Goal: Task Accomplishment & Management: Complete application form

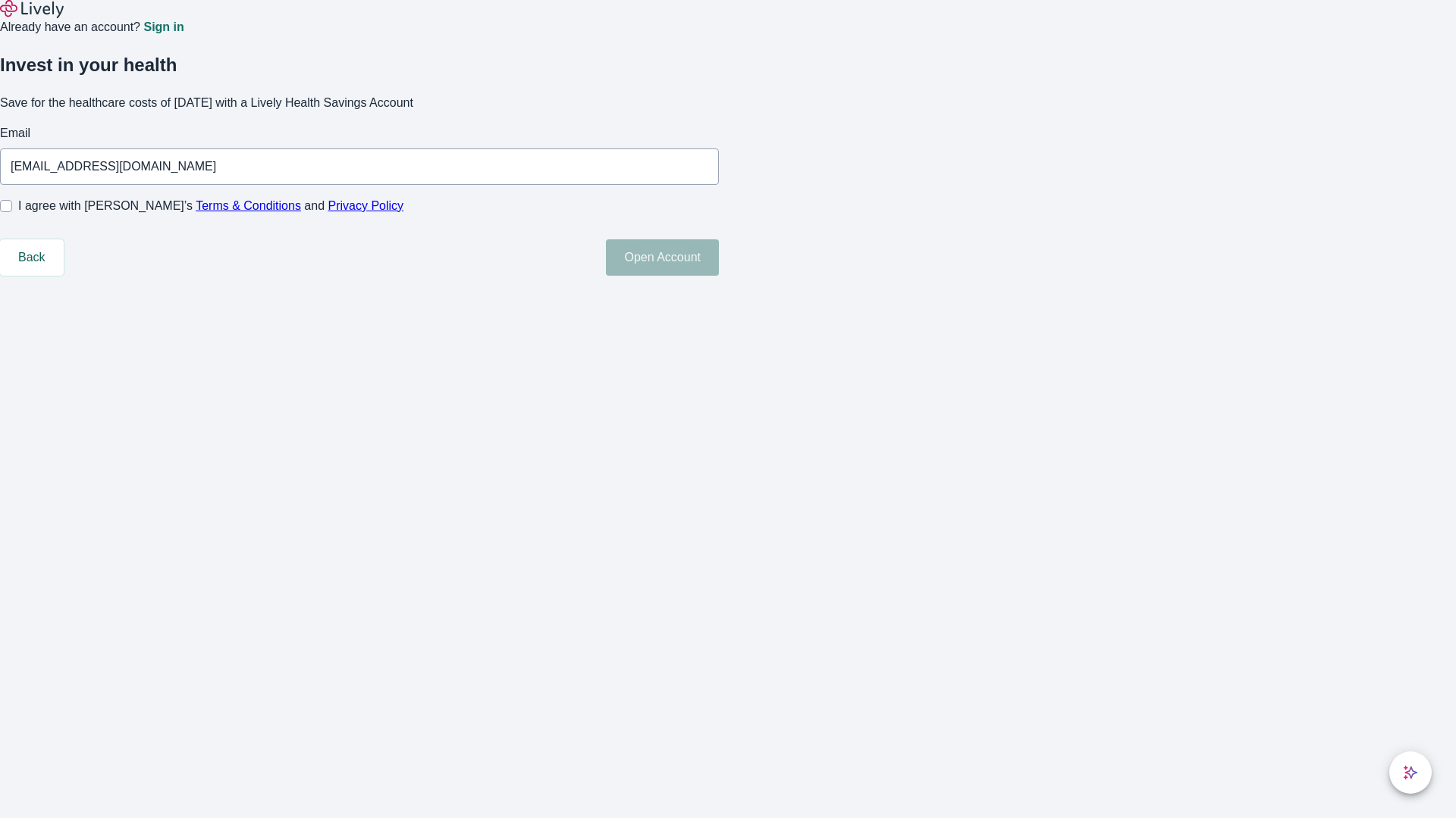
click at [12, 212] on input "I agree with Lively’s Terms & Conditions and Privacy Policy" at bounding box center [6, 205] width 12 height 12
checkbox input "true"
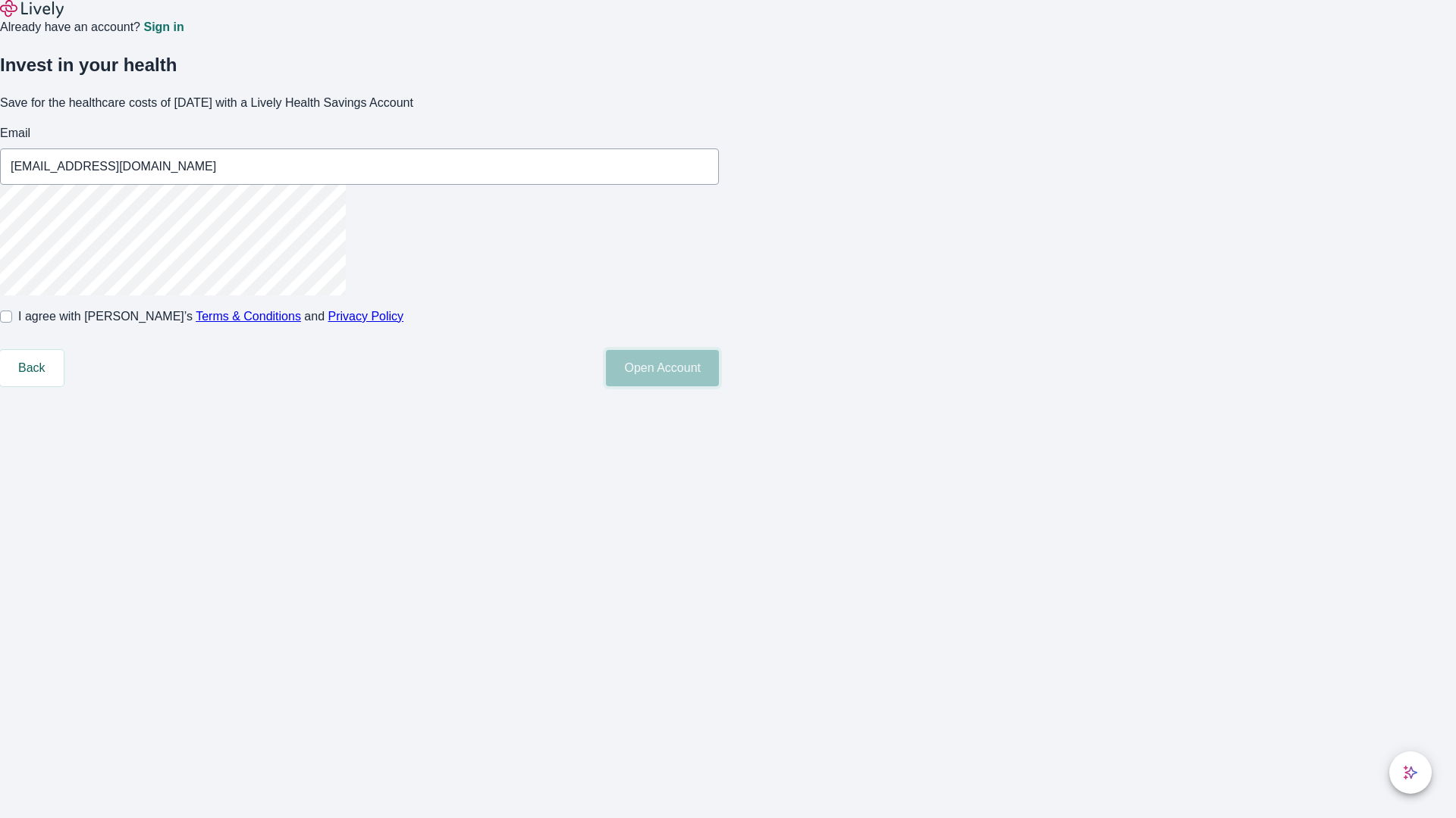
click at [718, 386] on button "Open Account" at bounding box center [662, 368] width 113 height 36
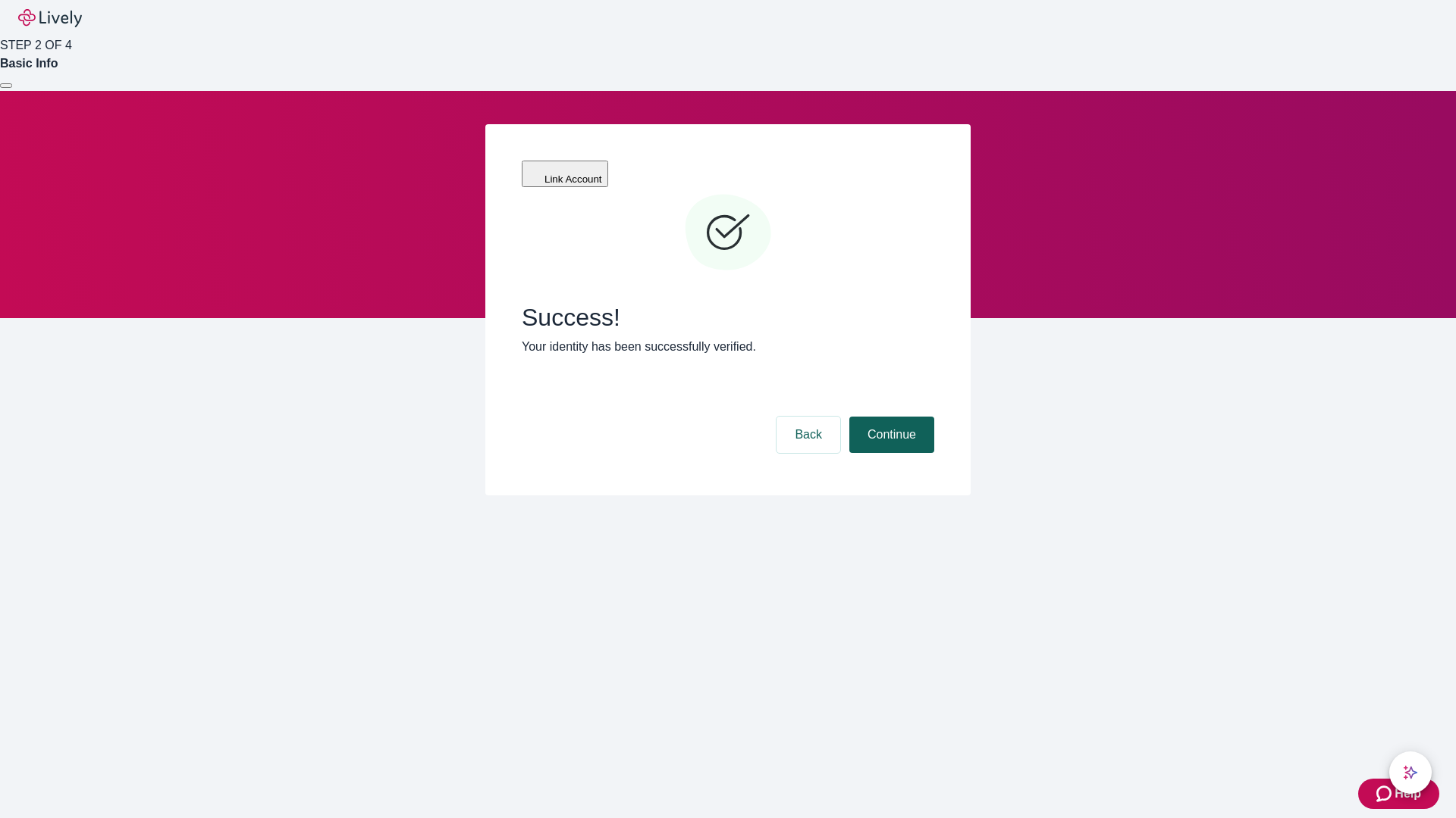
click at [889, 417] on button "Continue" at bounding box center [891, 435] width 85 height 36
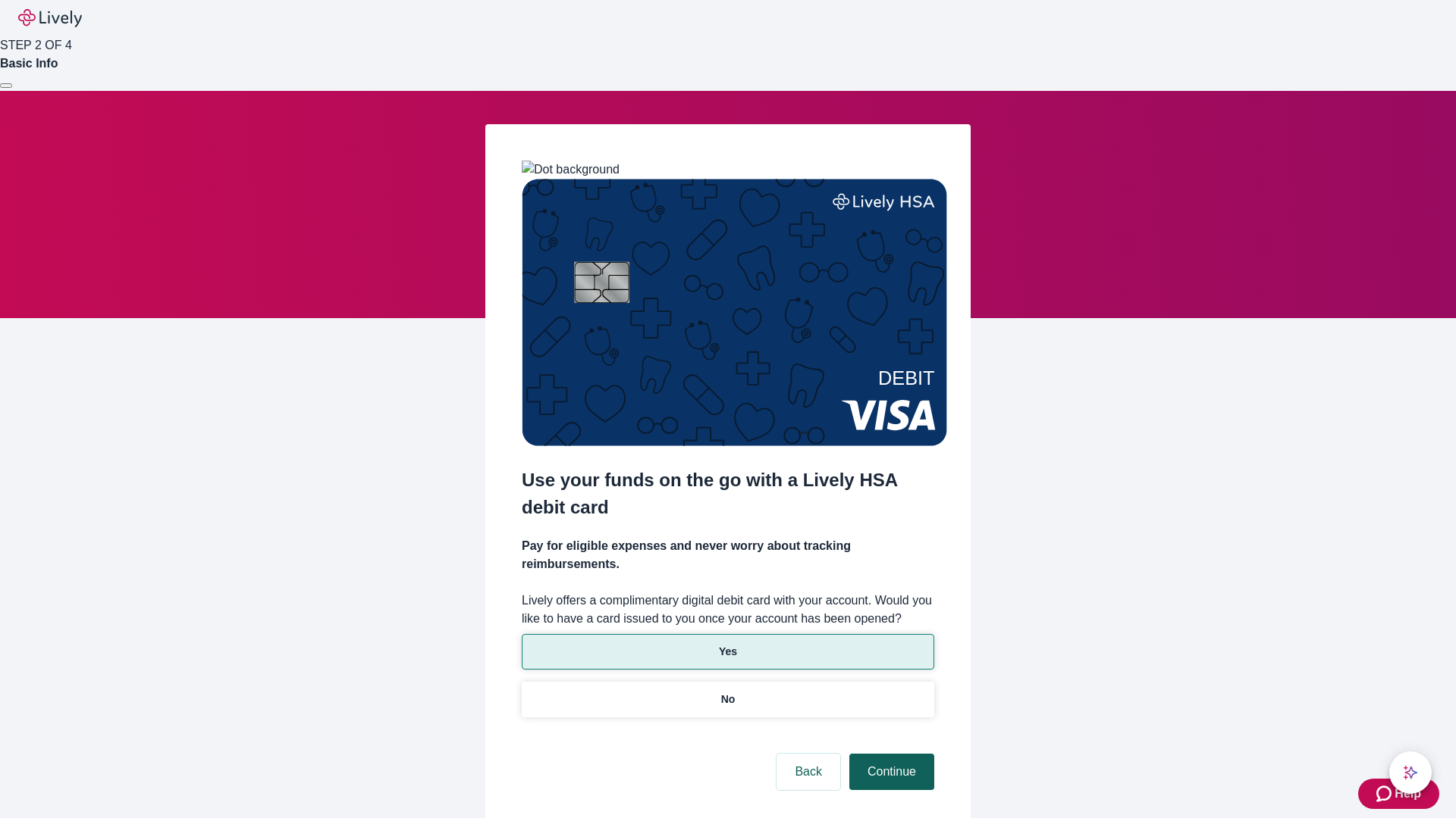
click at [727, 691] on p "No" at bounding box center [728, 699] width 14 height 16
click at [889, 754] on button "Continue" at bounding box center [891, 772] width 85 height 36
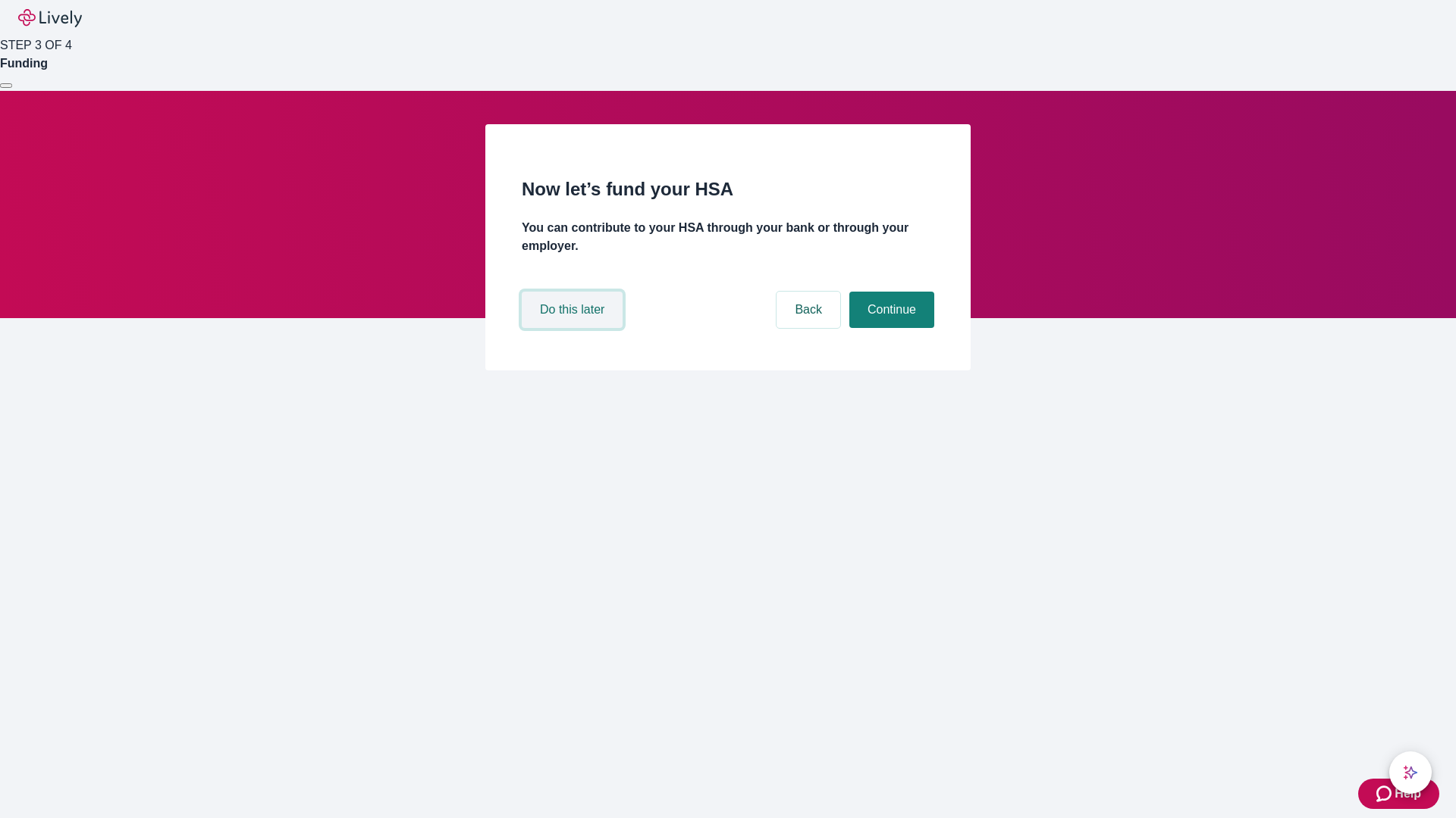
click at [574, 328] on button "Do this later" at bounding box center [572, 310] width 101 height 36
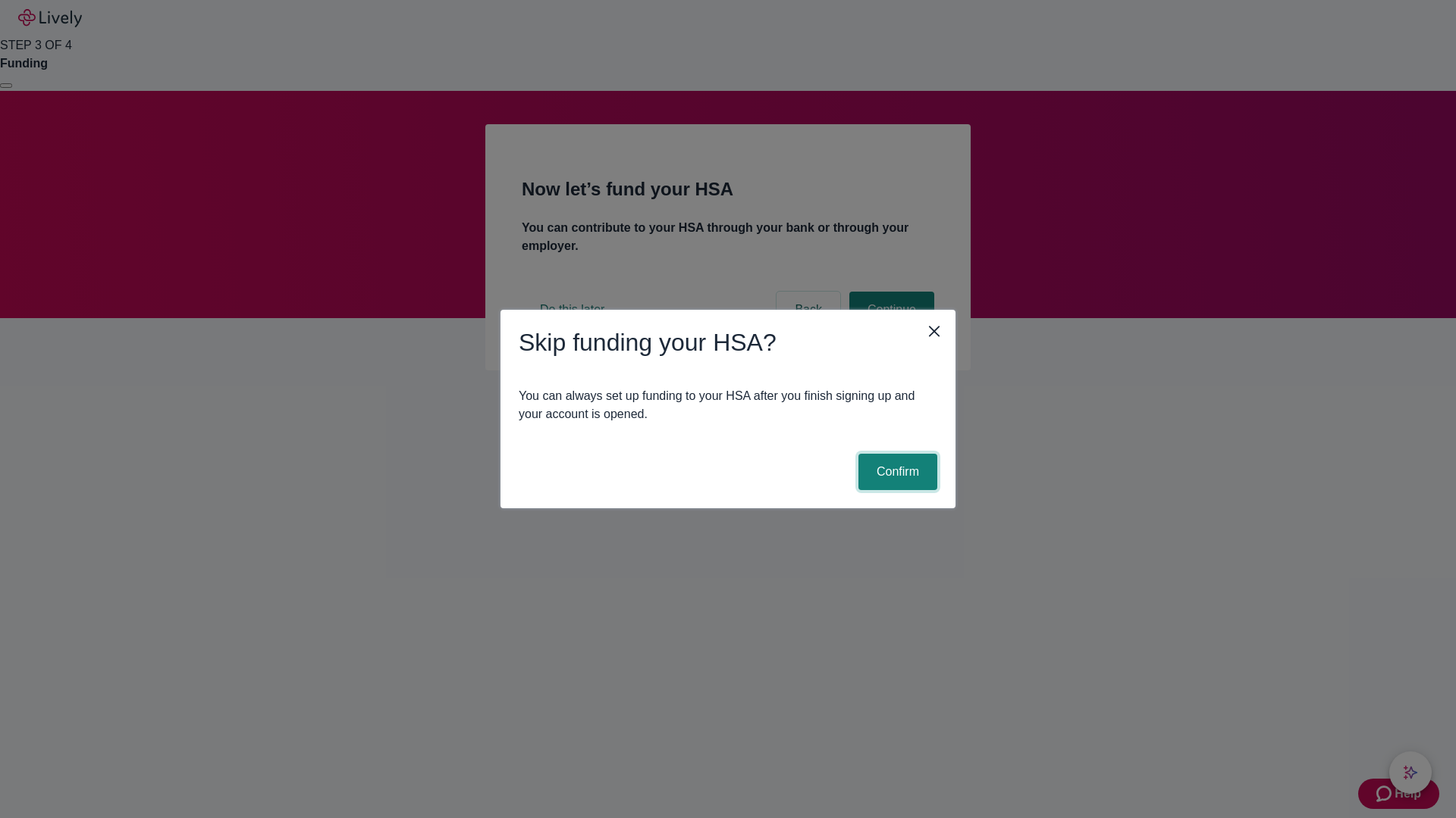
click at [895, 472] on button "Confirm" at bounding box center [897, 472] width 79 height 36
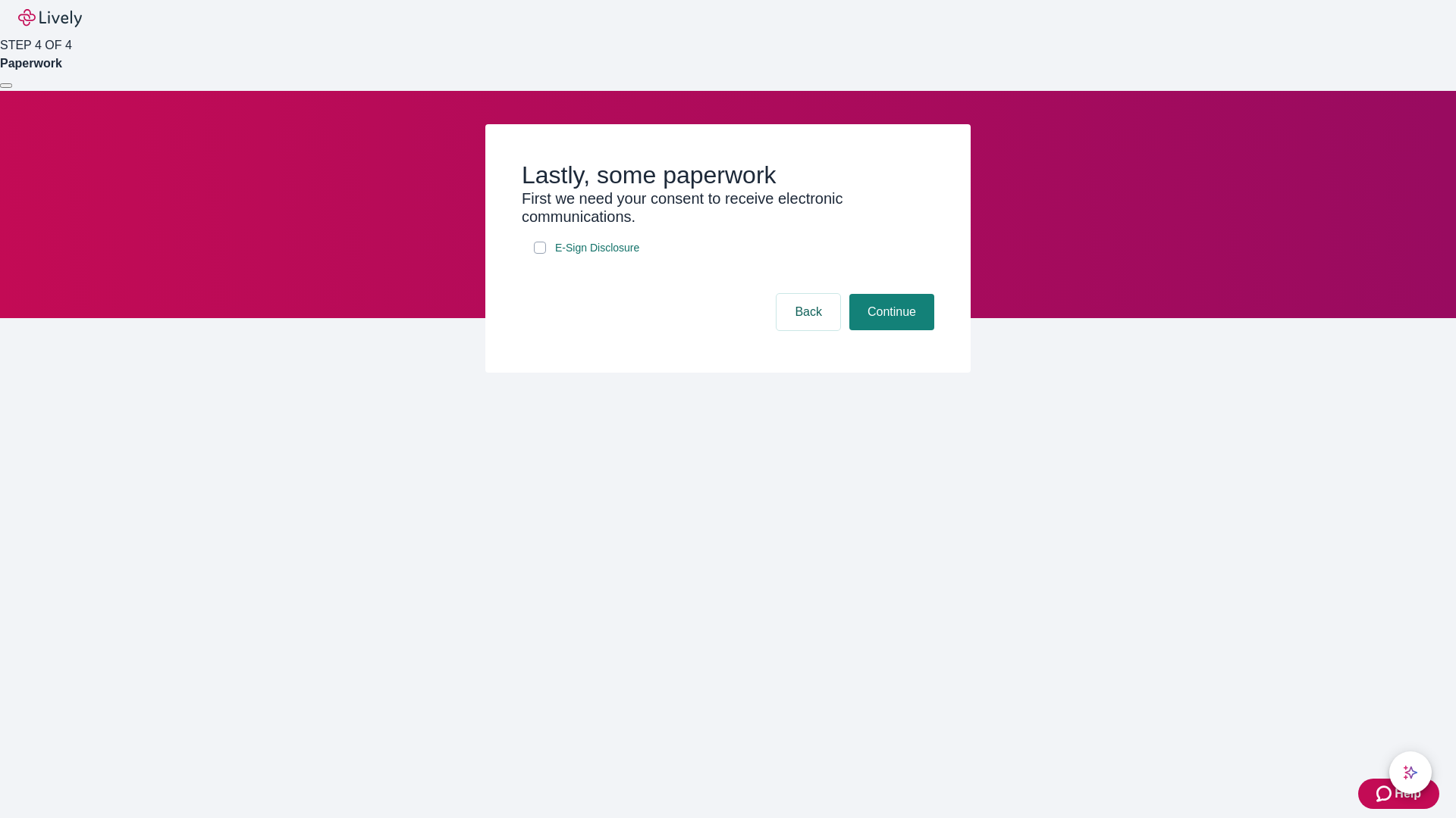
click at [540, 254] on input "E-Sign Disclosure" at bounding box center [540, 247] width 12 height 12
checkbox input "true"
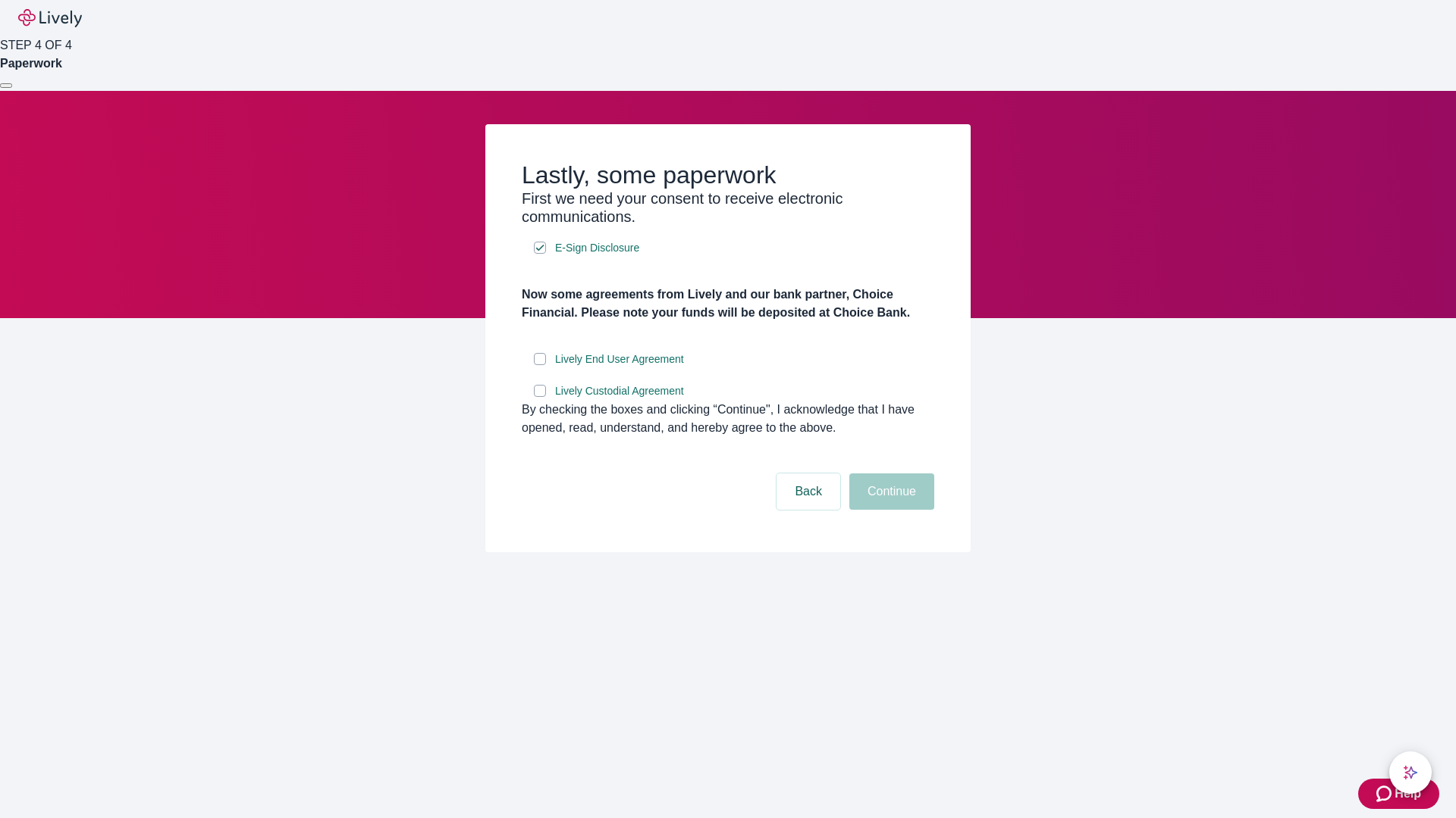
click at [540, 365] on input "Lively End User Agreement" at bounding box center [540, 359] width 12 height 12
checkbox input "true"
click at [540, 397] on input "Lively Custodial Agreement" at bounding box center [540, 391] width 12 height 12
checkbox input "true"
click at [889, 510] on button "Continue" at bounding box center [891, 492] width 85 height 36
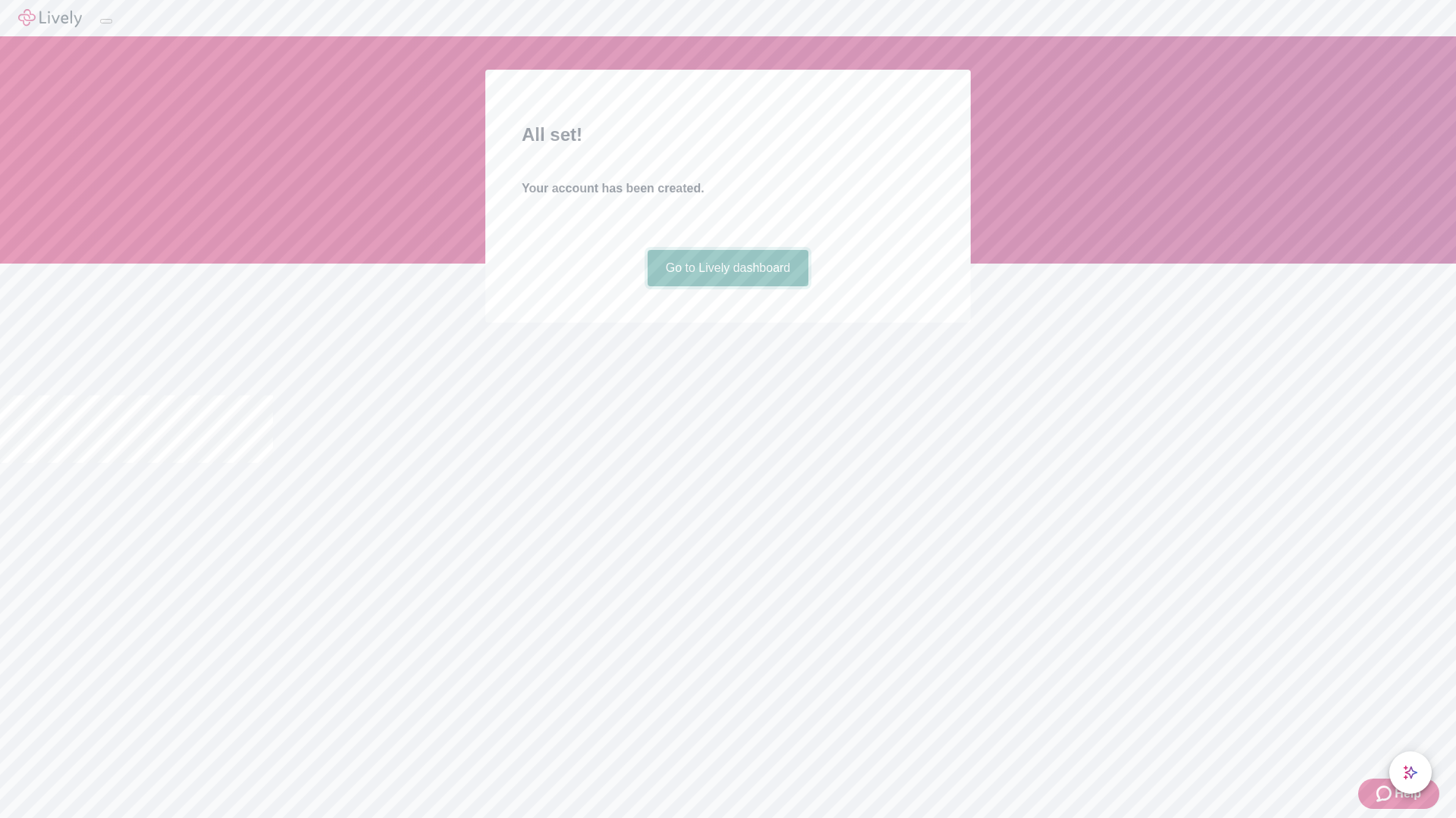
click at [727, 286] on link "Go to Lively dashboard" at bounding box center [728, 268] width 162 height 36
